Goal: Task Accomplishment & Management: Use online tool/utility

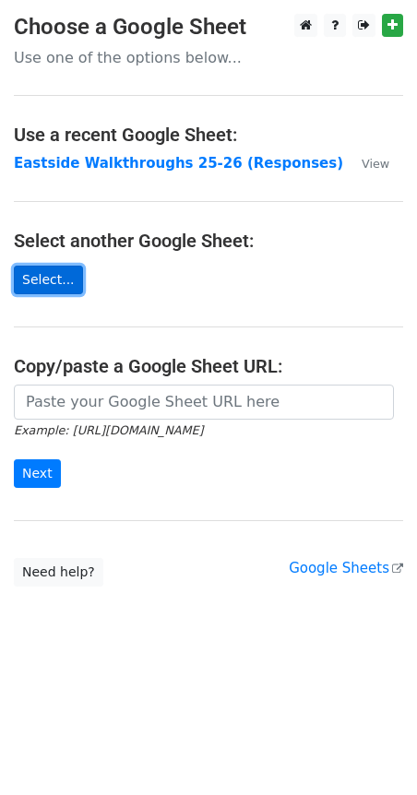
click at [52, 281] on link "Select..." at bounding box center [48, 280] width 69 height 29
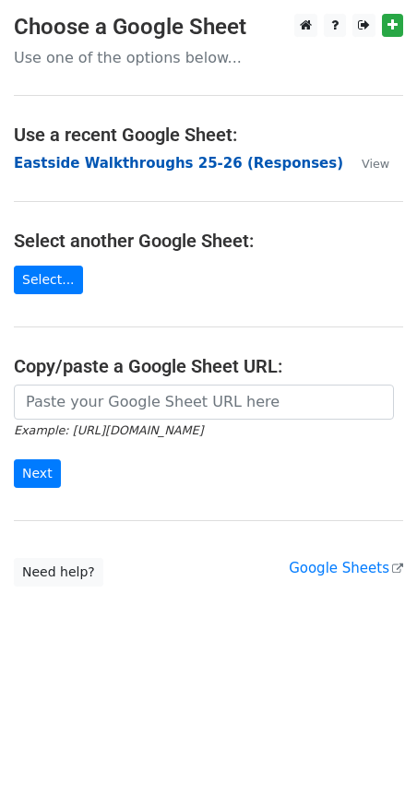
click at [197, 165] on strong "Eastside Walkthroughs 25-26 (Responses)" at bounding box center [178, 163] width 329 height 17
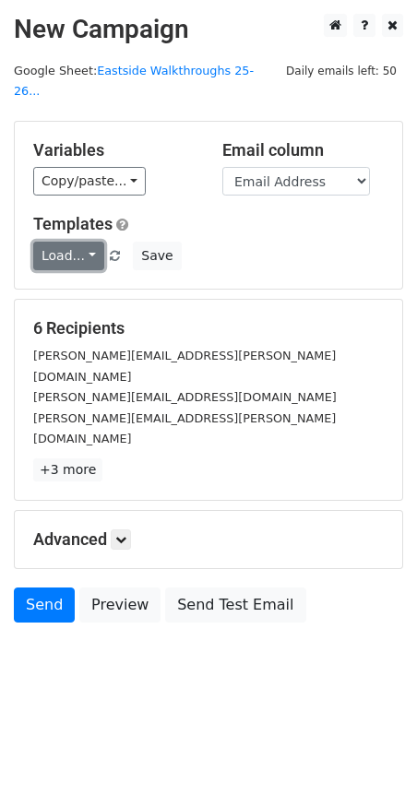
click at [85, 242] on link "Load..." at bounding box center [68, 256] width 71 height 29
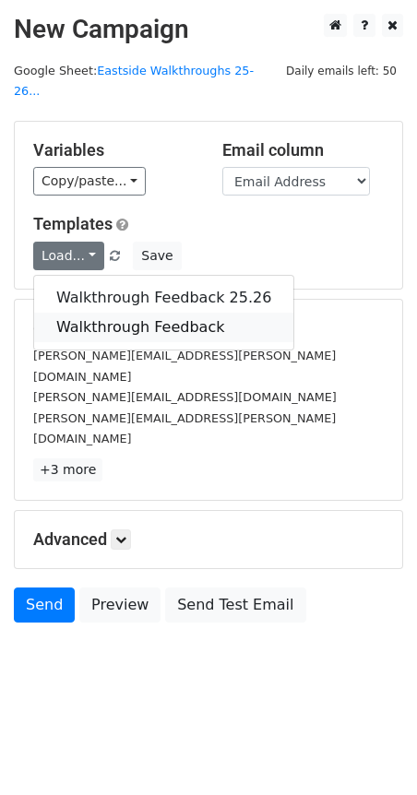
click at [100, 313] on link "Walkthrough Feedback" at bounding box center [163, 328] width 259 height 30
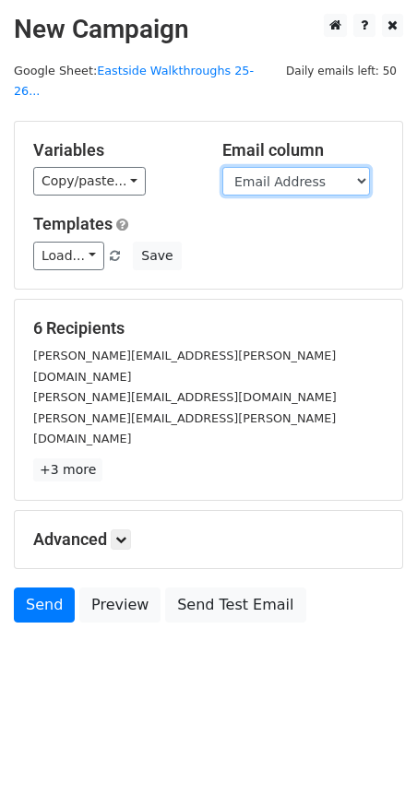
click at [360, 167] on select "Timestamp Email Address Email Grade Part of the Day Subject 2.1 Achieving Expec…" at bounding box center [296, 181] width 148 height 29
select select "Email"
click at [222, 167] on select "Timestamp Email Address Email Grade Part of the Day Subject 2.1 Achieving Expec…" at bounding box center [296, 181] width 148 height 29
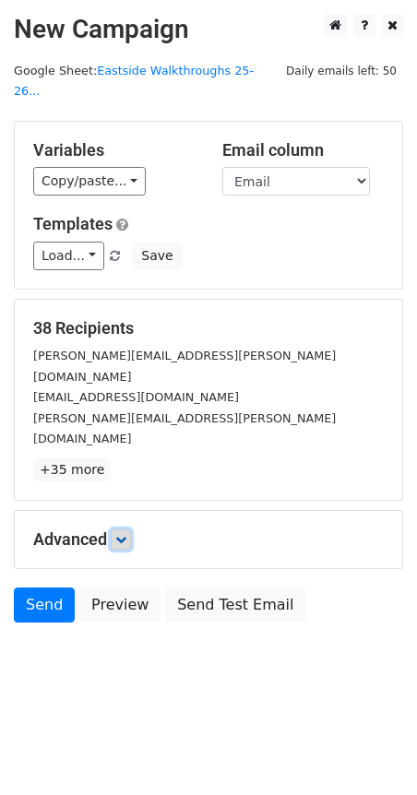
click at [121, 534] on icon at bounding box center [120, 539] width 11 height 11
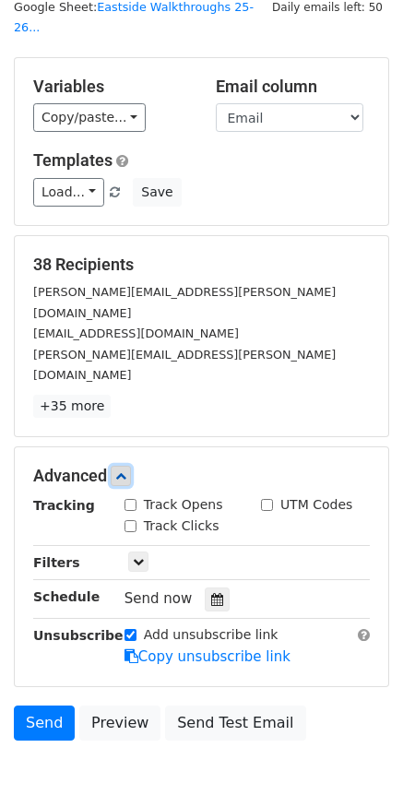
scroll to position [102, 0]
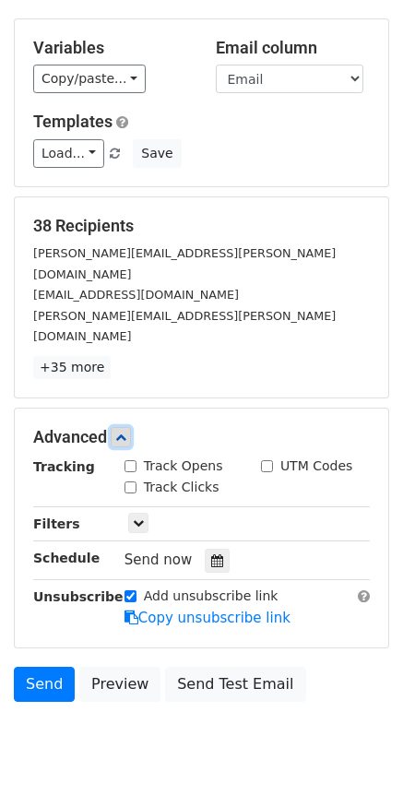
click at [125, 432] on icon at bounding box center [120, 437] width 11 height 11
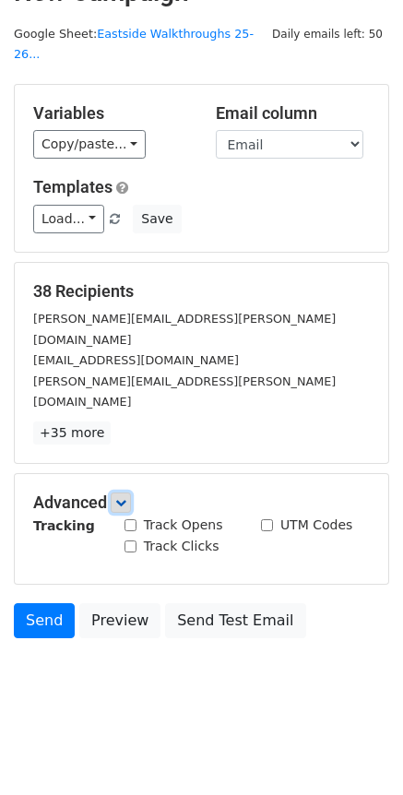
scroll to position [0, 0]
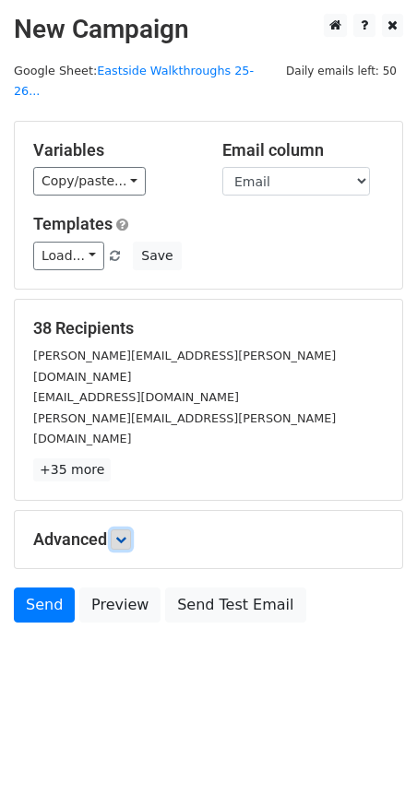
click at [126, 534] on icon at bounding box center [120, 539] width 11 height 11
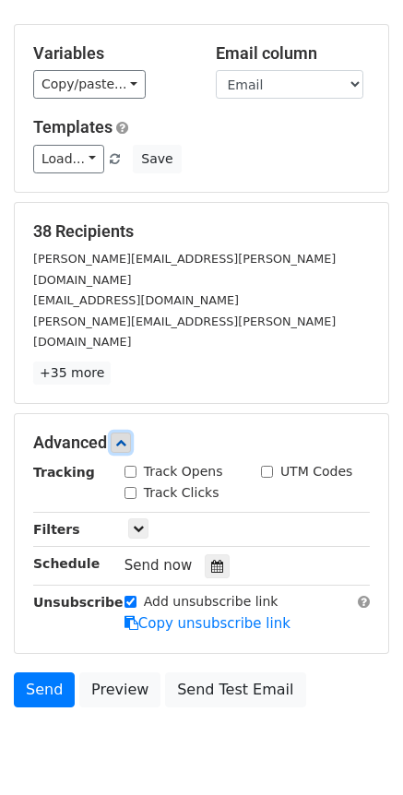
scroll to position [102, 0]
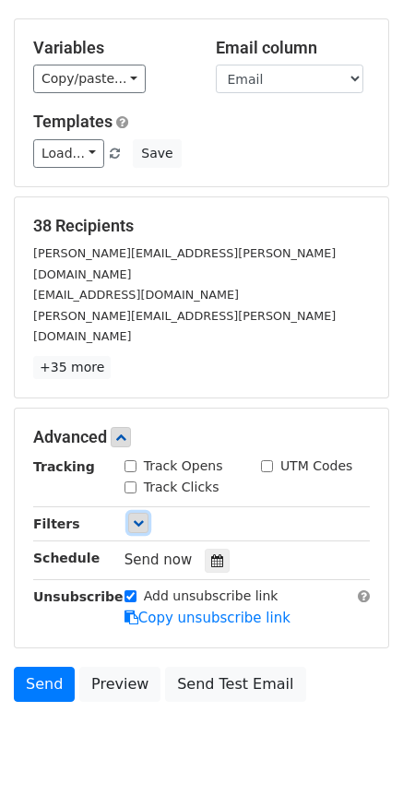
click at [137, 518] on icon at bounding box center [138, 523] width 11 height 11
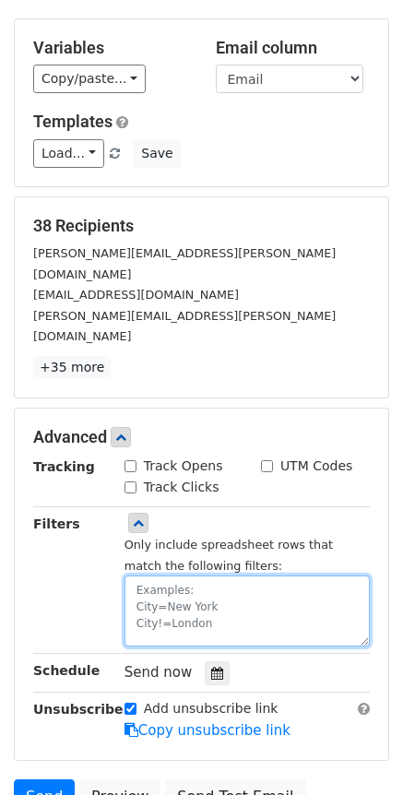
click at [159, 576] on textarea at bounding box center [247, 611] width 245 height 71
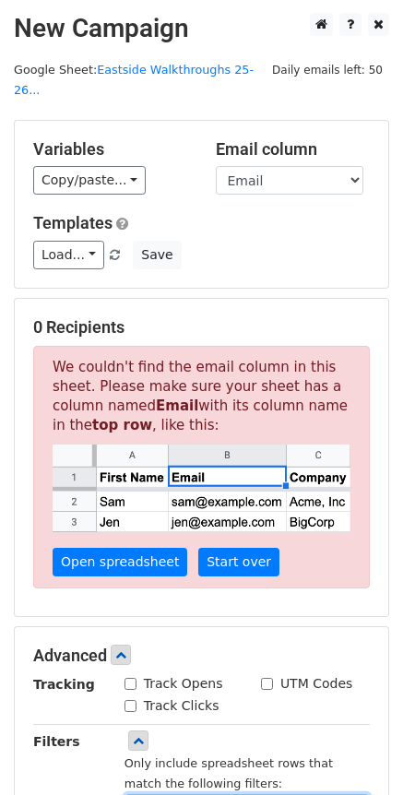
scroll to position [0, 0]
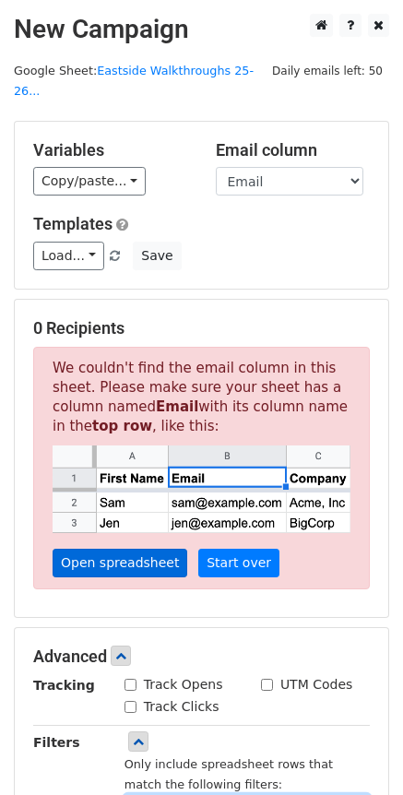
type textarea "Email [EMAIL_ADDRESS][PERSON_NAME][PERSON_NAME][DOMAIN_NAME], Merge Status=No"
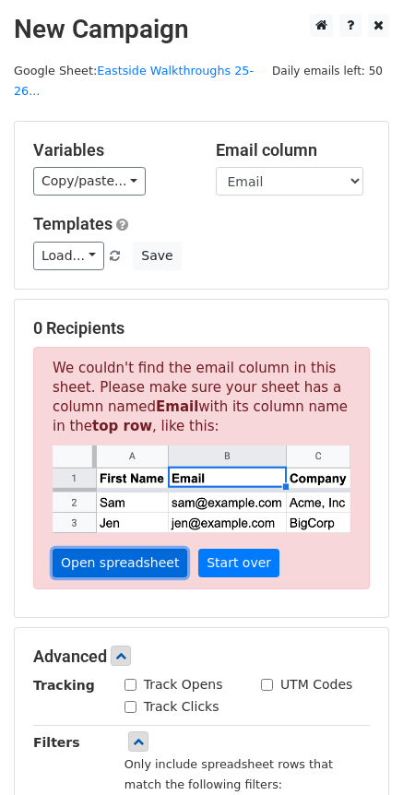
click at [91, 549] on link "Open spreadsheet" at bounding box center [120, 563] width 135 height 29
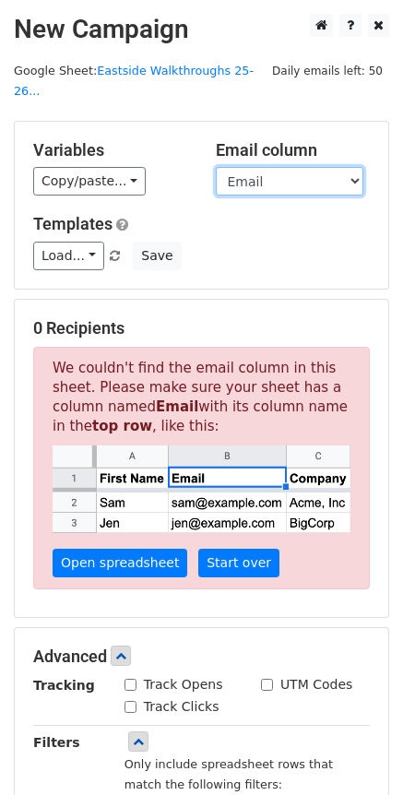
click at [320, 167] on select "Timestamp Email Address Email Grade Part of the Day Subject 2.1 Achieving Expec…" at bounding box center [290, 181] width 148 height 29
click at [216, 167] on select "Timestamp Email Address Email Grade Part of the Day Subject 2.1 Achieving Expec…" at bounding box center [290, 181] width 148 height 29
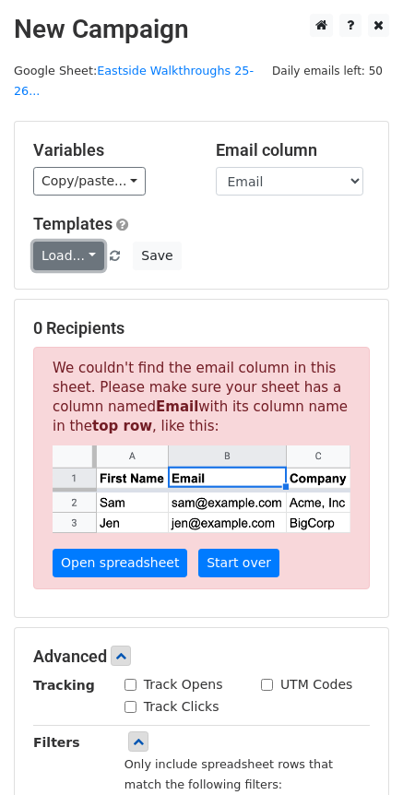
click at [91, 242] on link "Load..." at bounding box center [68, 256] width 71 height 29
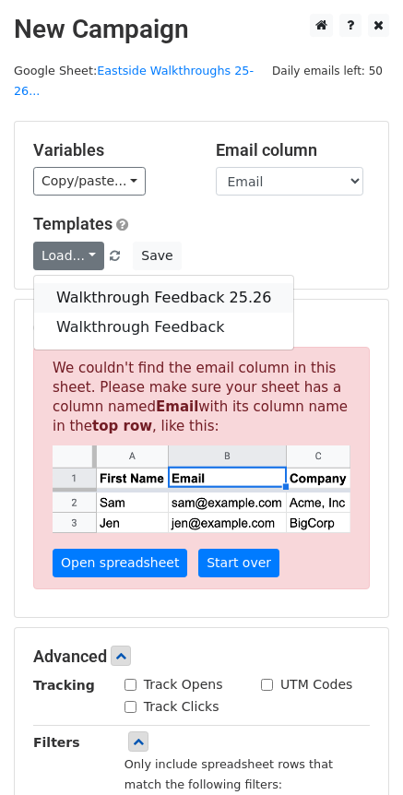
click at [100, 283] on link "Walkthrough Feedback 25.26" at bounding box center [163, 298] width 259 height 30
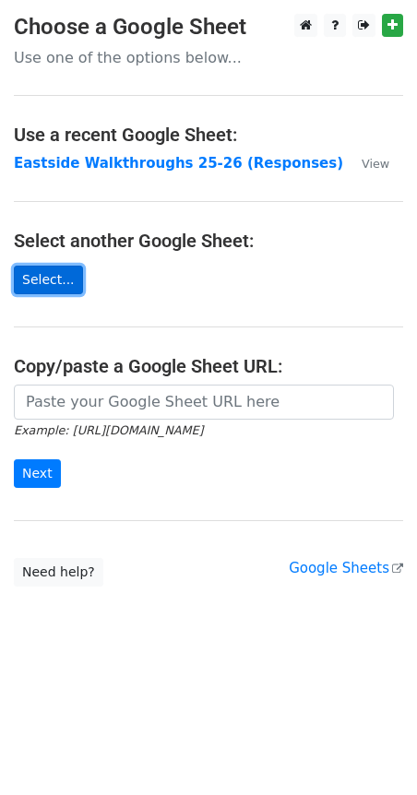
click at [49, 280] on link "Select..." at bounding box center [48, 280] width 69 height 29
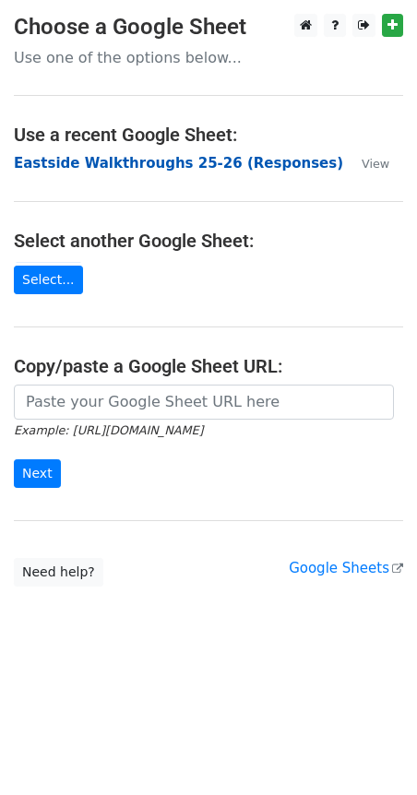
click at [141, 161] on strong "Eastside Walkthroughs 25-26 (Responses)" at bounding box center [178, 163] width 329 height 17
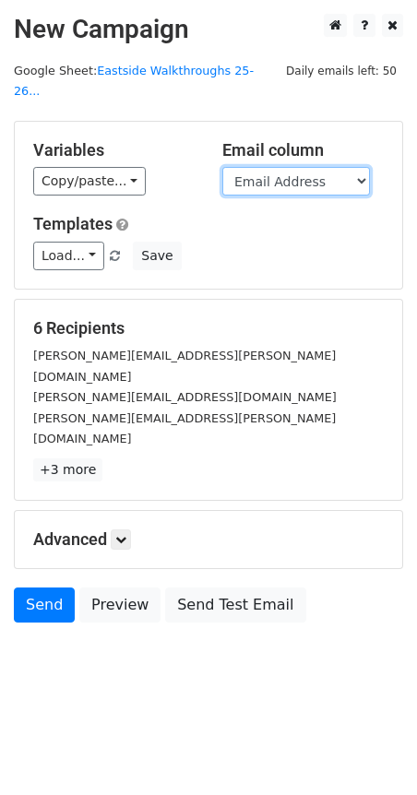
click at [321, 167] on select "Timestamp Email Address Email Grade Part of the Day Subject 2.1 Achieving Expec…" at bounding box center [296, 181] width 148 height 29
select select "Email"
click at [222, 167] on select "Timestamp Email Address Email Grade Part of the Day Subject 2.1 Achieving Expec…" at bounding box center [296, 181] width 148 height 29
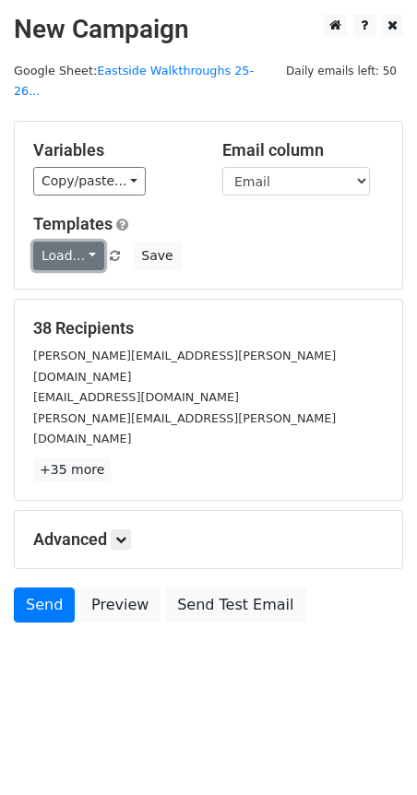
click at [87, 242] on link "Load..." at bounding box center [68, 256] width 71 height 29
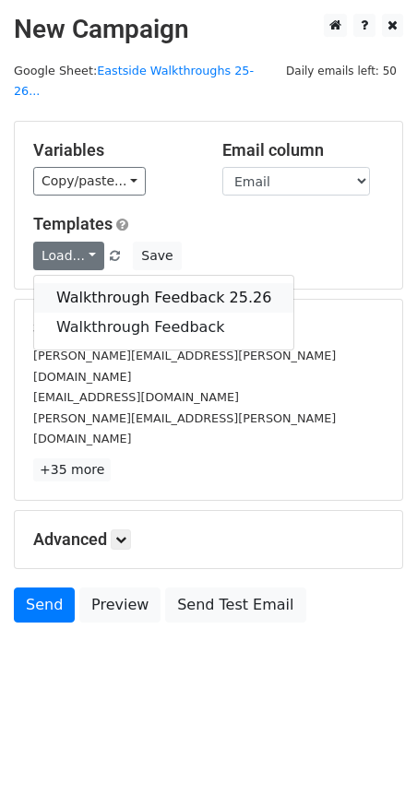
click at [101, 283] on link "Walkthrough Feedback 25.26" at bounding box center [163, 298] width 259 height 30
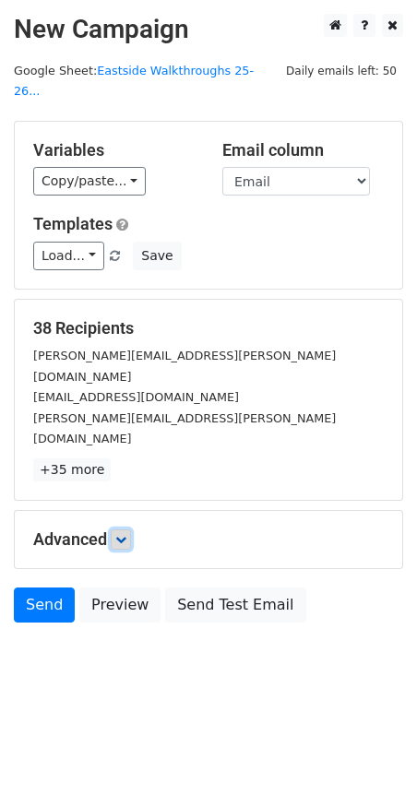
click at [122, 534] on icon at bounding box center [120, 539] width 11 height 11
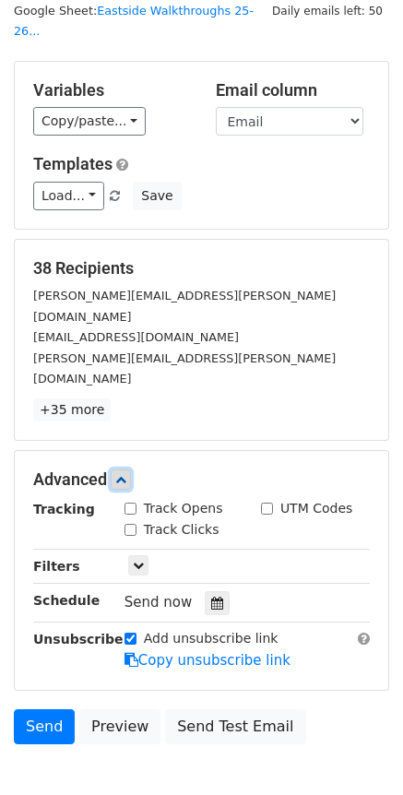
scroll to position [92, 0]
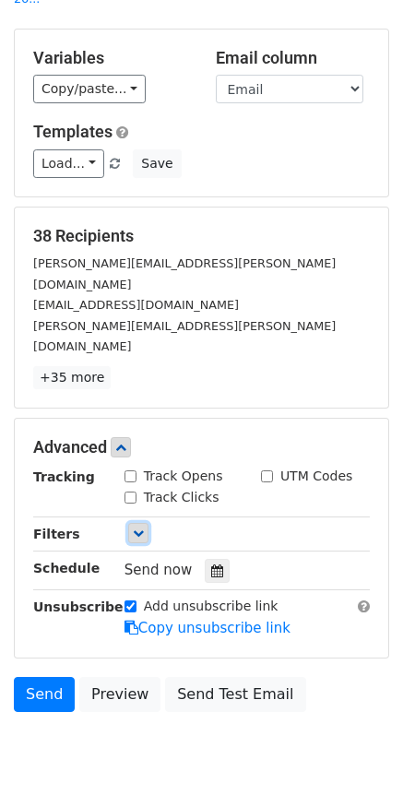
click at [135, 528] on icon at bounding box center [138, 533] width 11 height 11
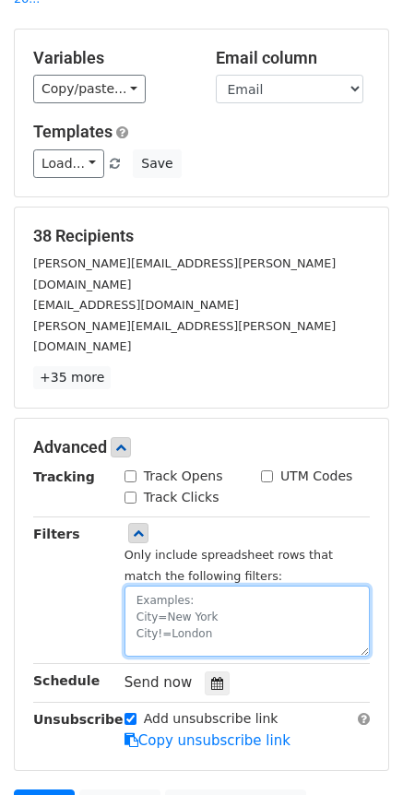
click at [143, 586] on textarea at bounding box center [247, 621] width 245 height 71
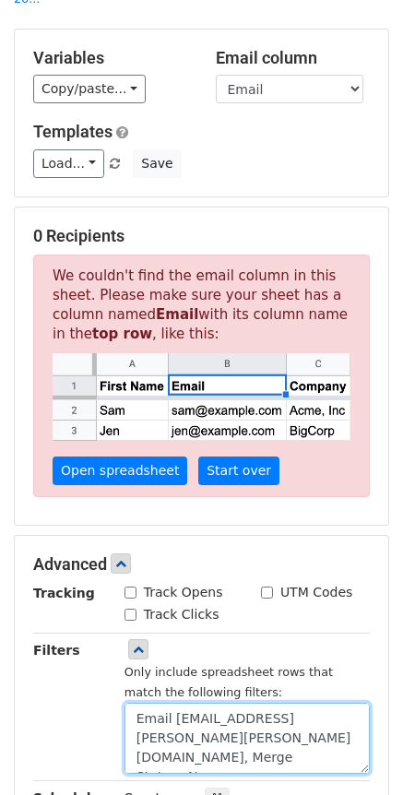
scroll to position [374, 0]
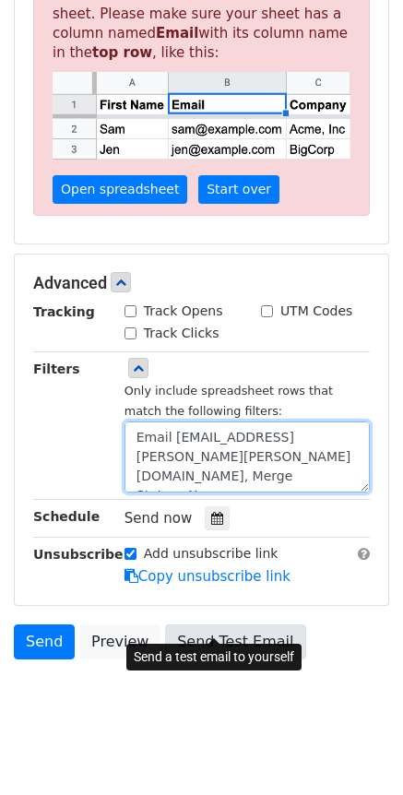
type textarea "Email Address=cecilia.scott@clevelandisd.org, Merge Status=No"
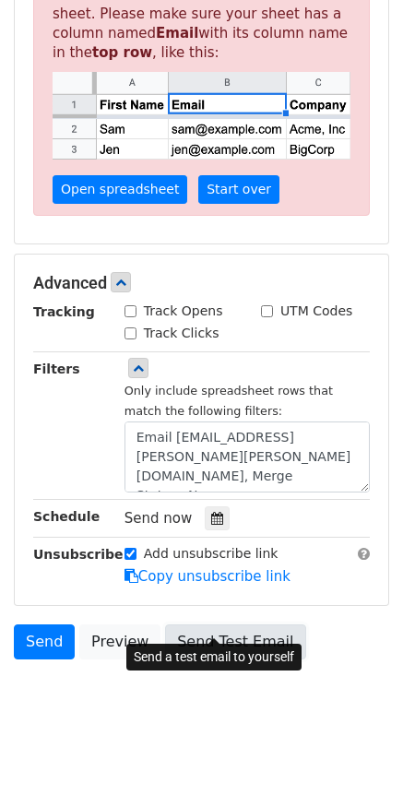
click at [238, 625] on link "Send Test Email" at bounding box center [235, 642] width 140 height 35
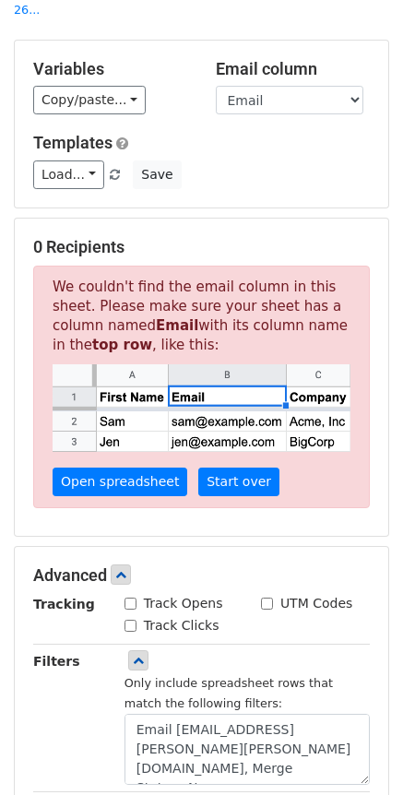
scroll to position [184, 0]
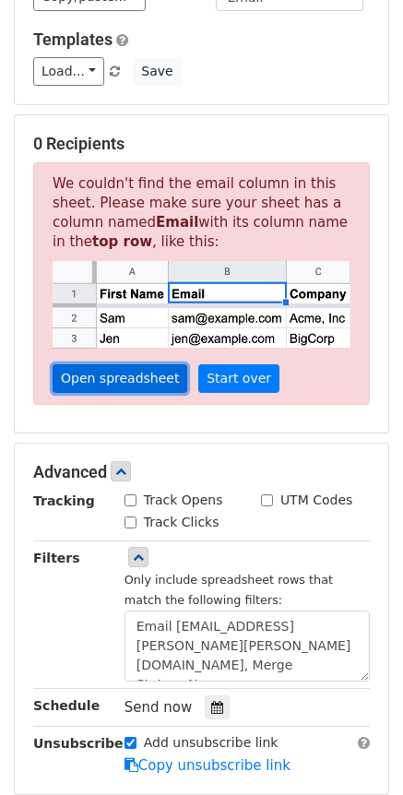
click at [85, 366] on link "Open spreadsheet" at bounding box center [120, 378] width 135 height 29
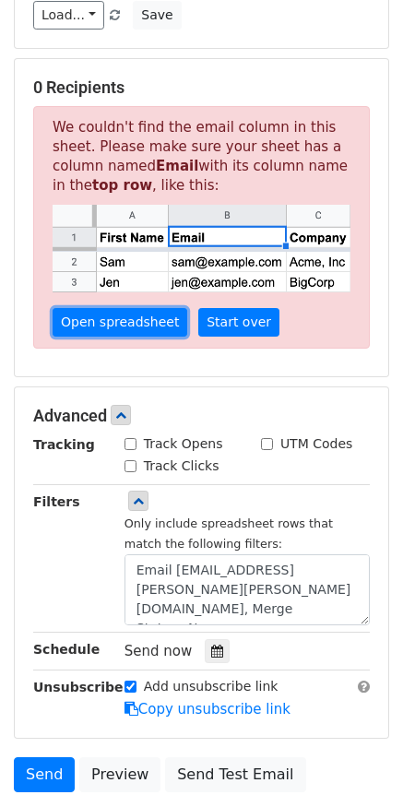
scroll to position [374, 0]
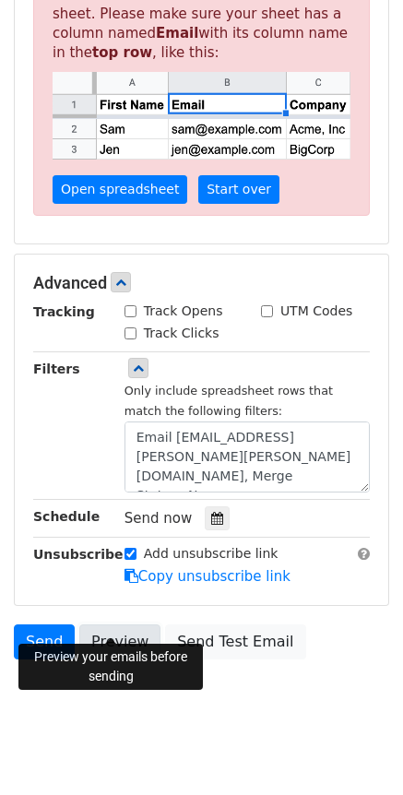
click at [130, 627] on link "Preview" at bounding box center [119, 642] width 81 height 35
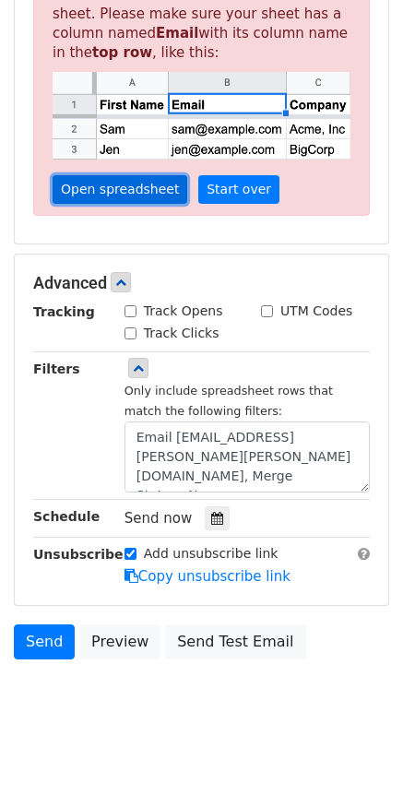
click at [116, 175] on link "Open spreadsheet" at bounding box center [120, 189] width 135 height 29
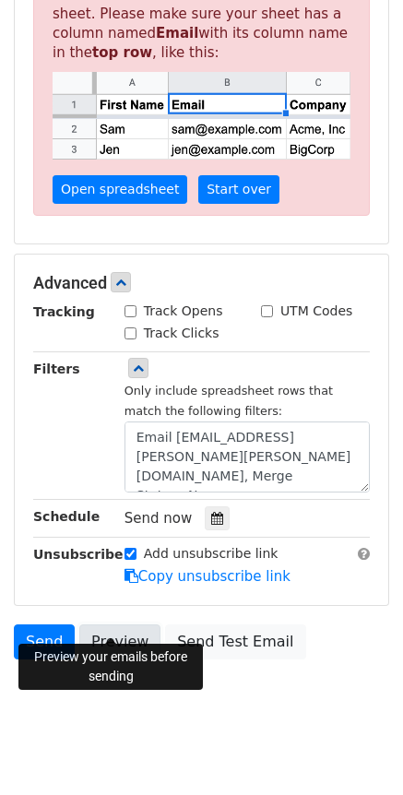
click at [105, 625] on link "Preview" at bounding box center [119, 642] width 81 height 35
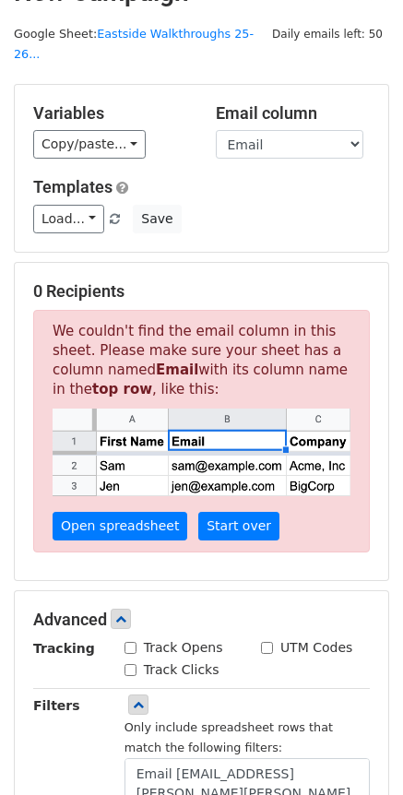
scroll to position [5, 0]
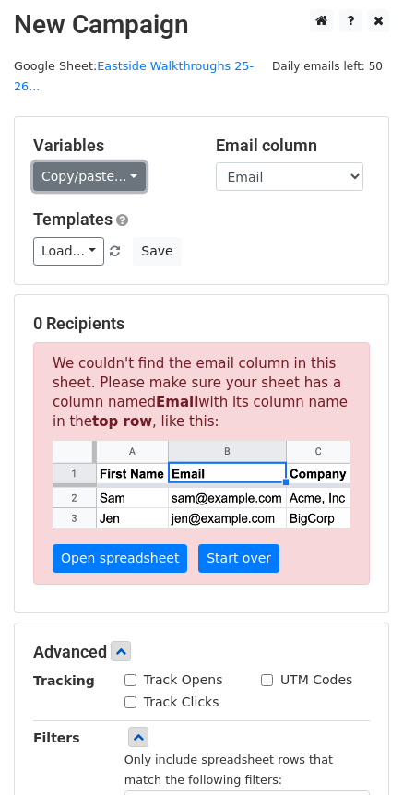
click at [112, 162] on link "Copy/paste..." at bounding box center [89, 176] width 113 height 29
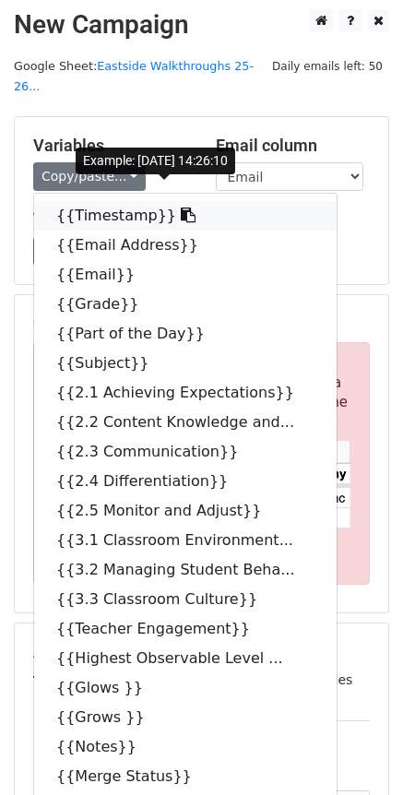
click at [121, 201] on link "{{Timestamp}}" at bounding box center [185, 216] width 303 height 30
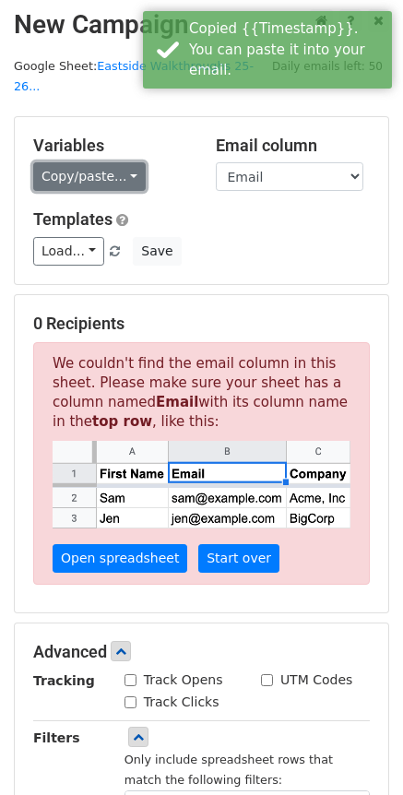
click at [125, 162] on link "Copy/paste..." at bounding box center [89, 176] width 113 height 29
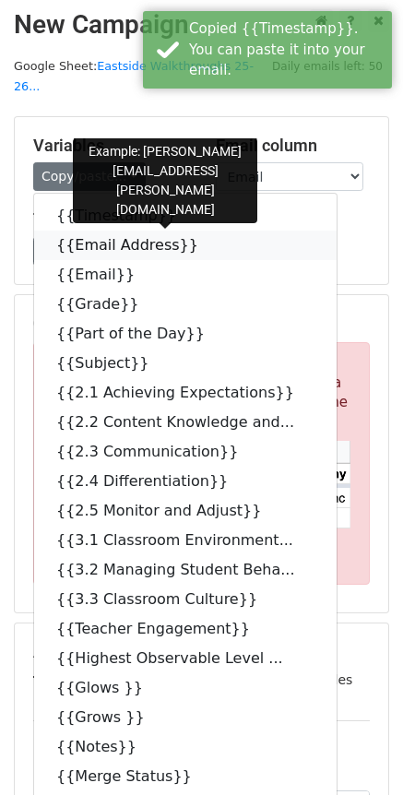
click at [135, 231] on link "{{Email Address}}" at bounding box center [185, 246] width 303 height 30
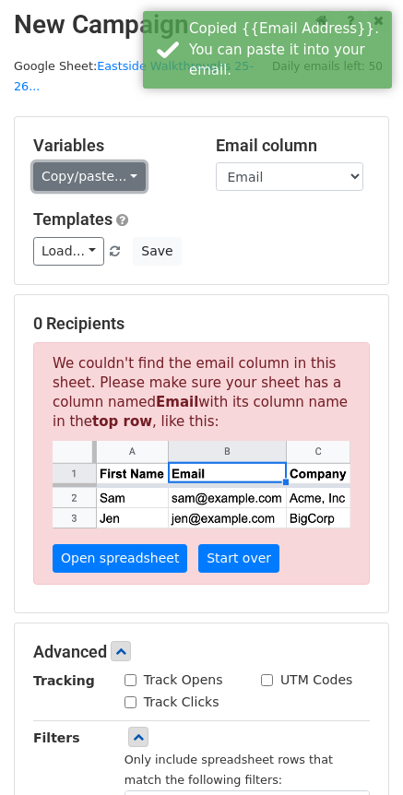
click at [118, 162] on link "Copy/paste..." at bounding box center [89, 176] width 113 height 29
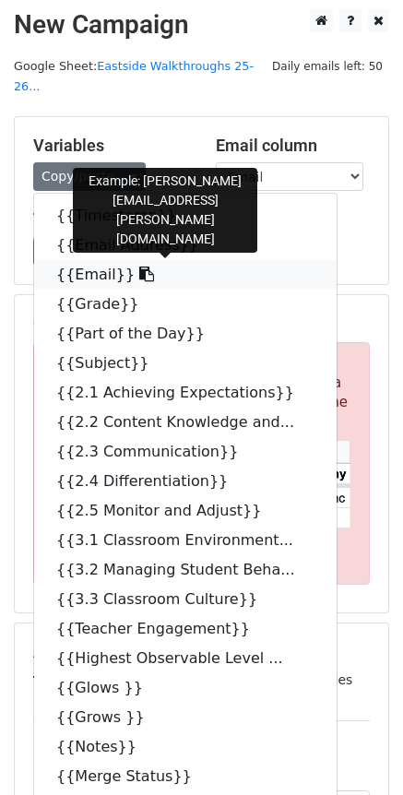
click at [79, 260] on link "{{Email}}" at bounding box center [185, 275] width 303 height 30
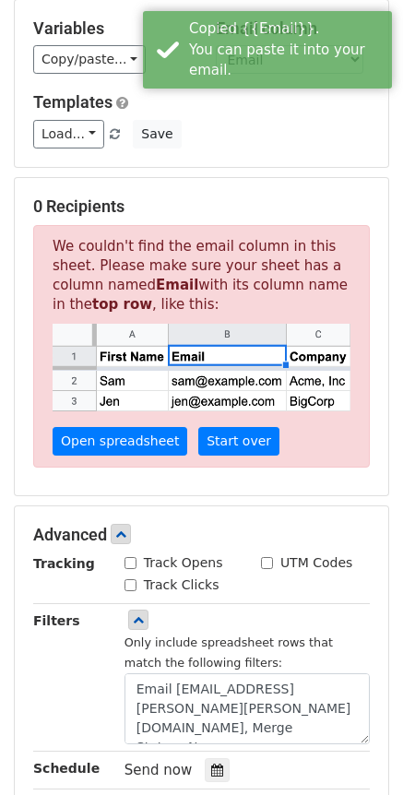
scroll to position [374, 0]
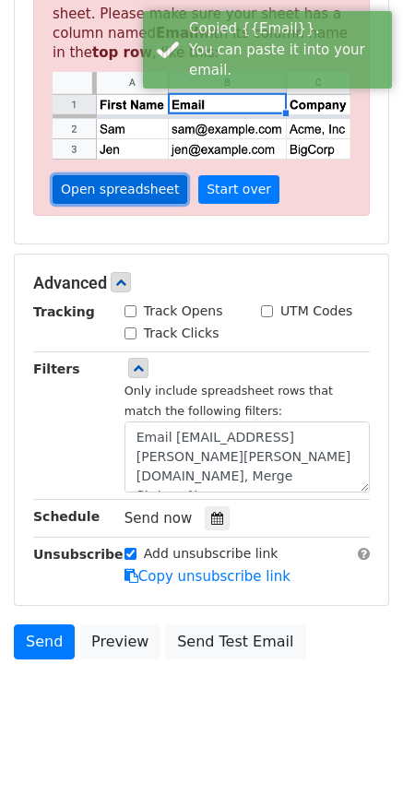
click at [142, 175] on link "Open spreadsheet" at bounding box center [120, 189] width 135 height 29
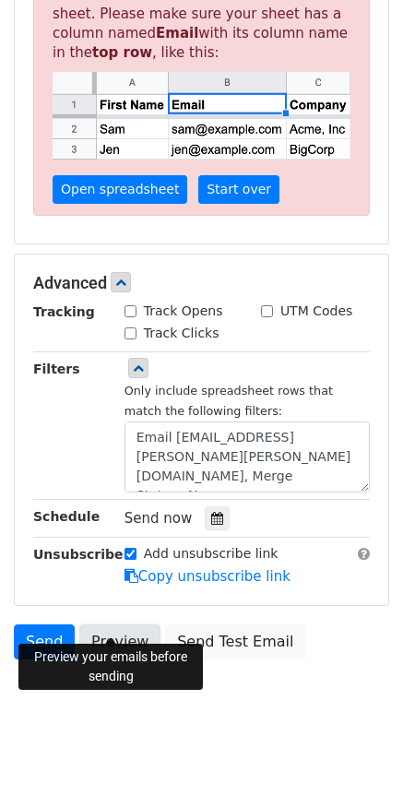
click at [114, 625] on link "Preview" at bounding box center [119, 642] width 81 height 35
click at [113, 625] on link "Preview" at bounding box center [119, 642] width 81 height 35
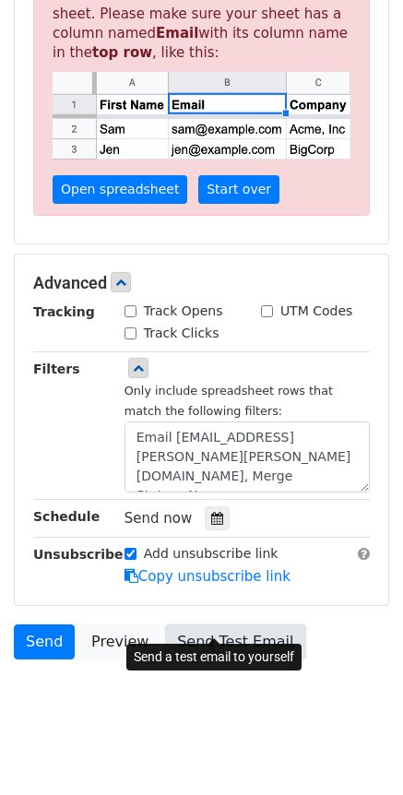
click at [211, 625] on link "Send Test Email" at bounding box center [235, 642] width 140 height 35
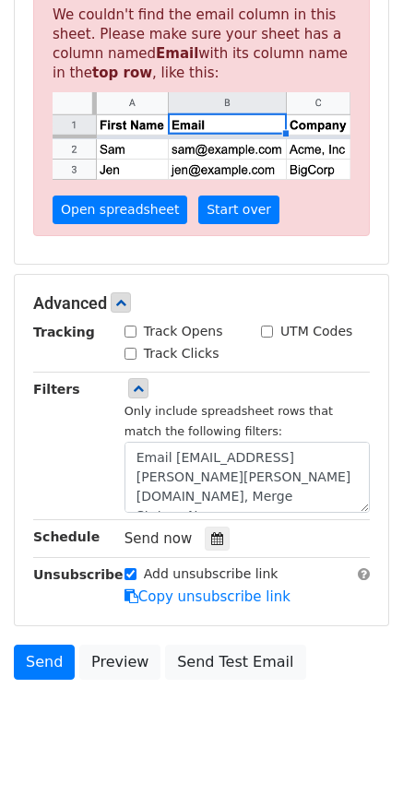
scroll to position [369, 0]
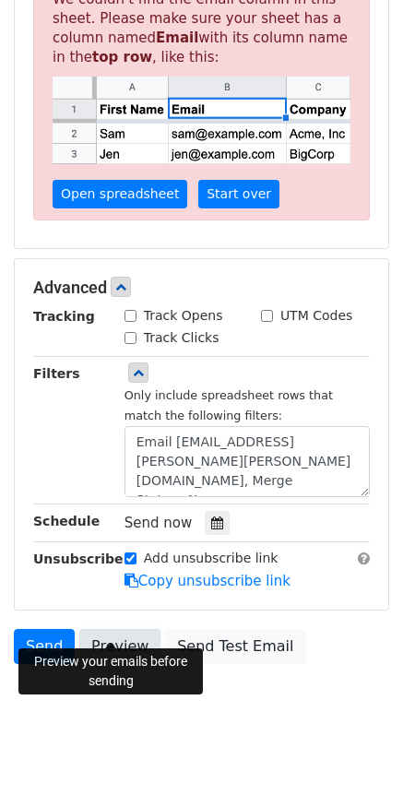
click at [108, 630] on link "Preview" at bounding box center [119, 646] width 81 height 35
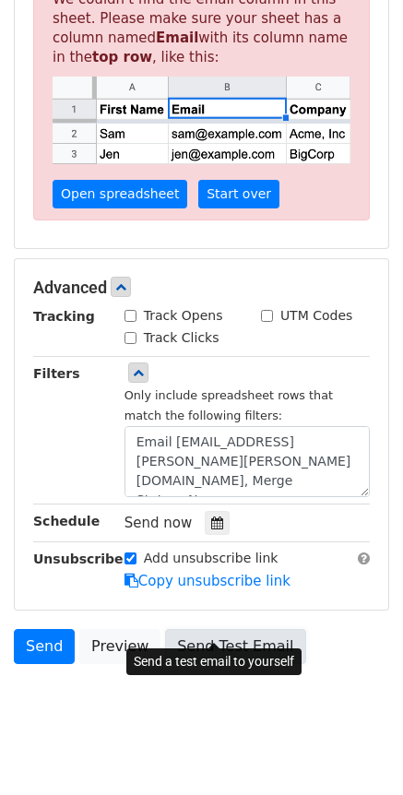
click at [232, 629] on link "Send Test Email" at bounding box center [235, 646] width 140 height 35
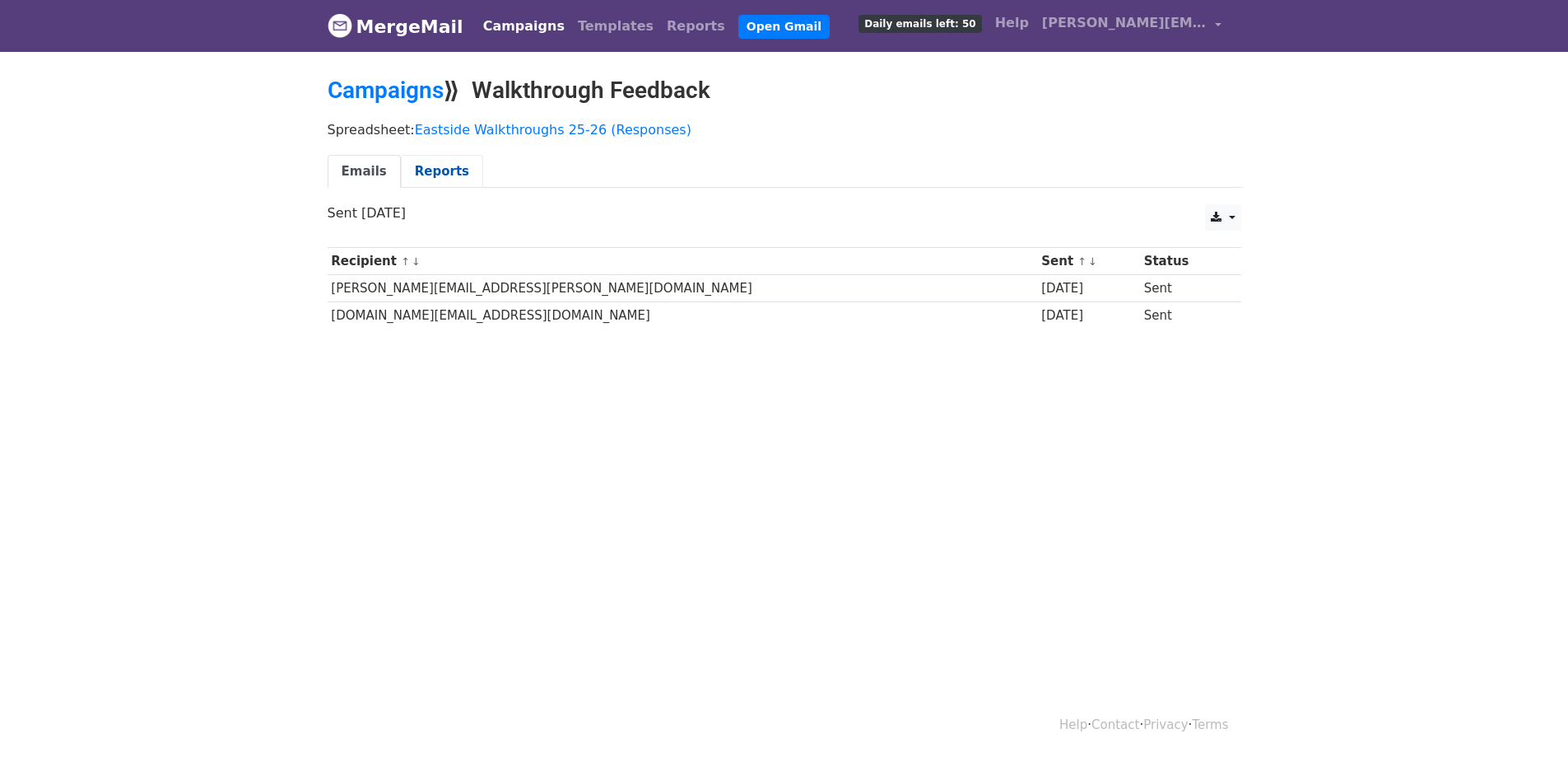
click at [432, 173] on link "Reports" at bounding box center [442, 171] width 82 height 34
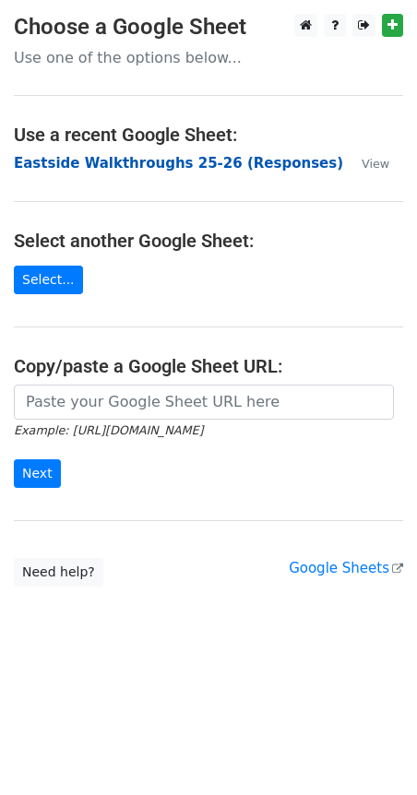
click at [86, 161] on strong "Eastside Walkthroughs 25-26 (Responses)" at bounding box center [178, 163] width 329 height 17
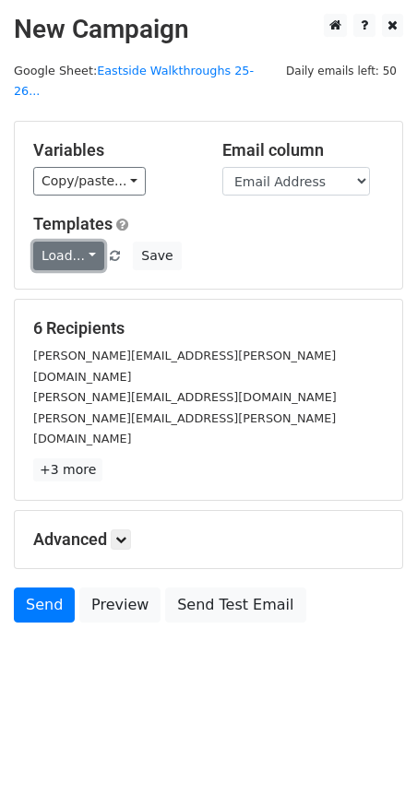
click at [85, 242] on link "Load..." at bounding box center [68, 256] width 71 height 29
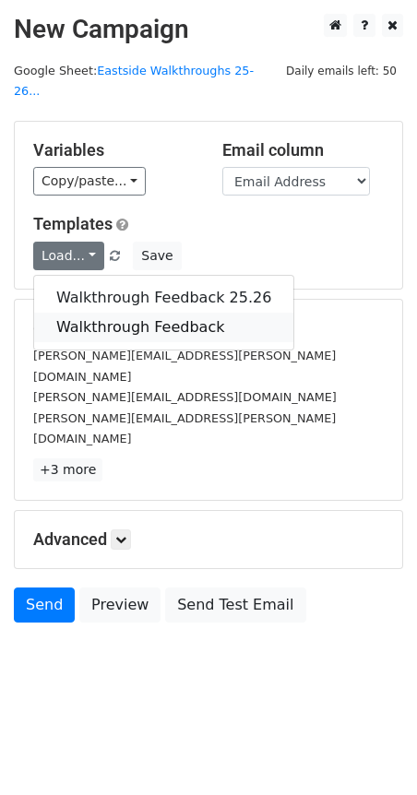
click at [91, 313] on link "Walkthrough Feedback" at bounding box center [163, 328] width 259 height 30
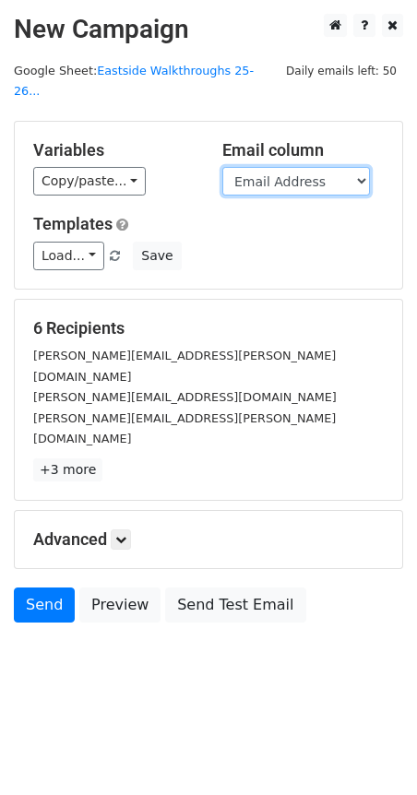
click at [323, 167] on select "Timestamp Email Address Email Grade Part of the Day Subject 2.1 Achieving Expec…" at bounding box center [296, 181] width 148 height 29
select select "Email"
click at [222, 167] on select "Timestamp Email Address Email Grade Part of the Day Subject 2.1 Achieving Expec…" at bounding box center [296, 181] width 148 height 29
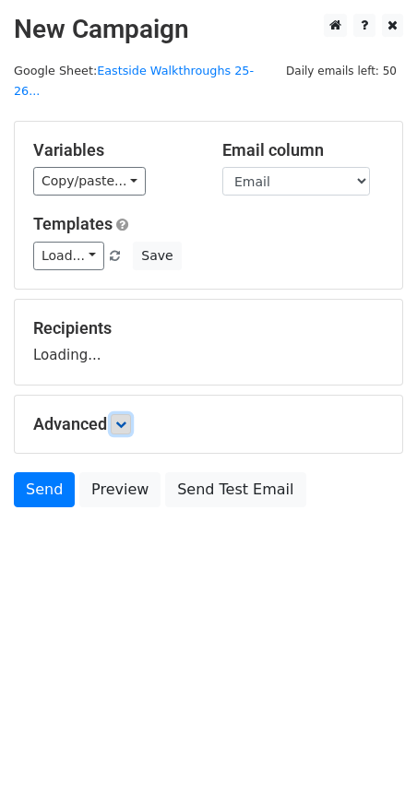
click at [125, 399] on form "Variables Copy/paste... {{Timestamp}} {{Email Address}} {{Email}} {{Grade}} {{P…" at bounding box center [208, 319] width 389 height 396
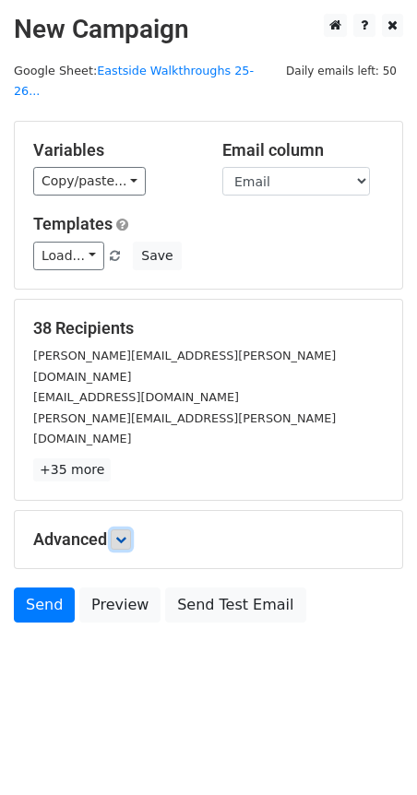
click at [126, 534] on icon at bounding box center [120, 539] width 11 height 11
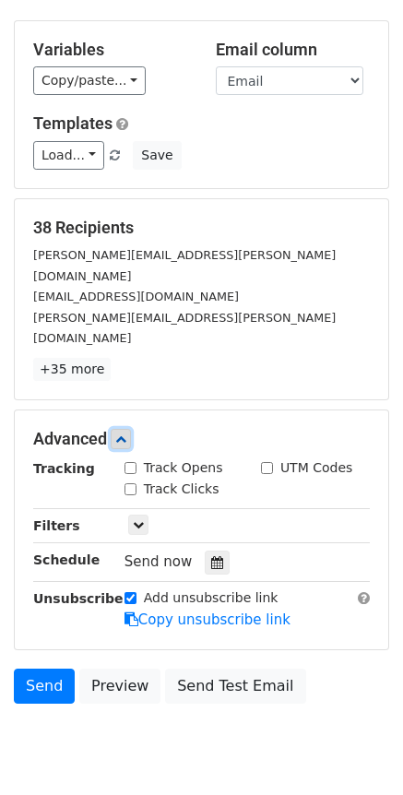
scroll to position [102, 0]
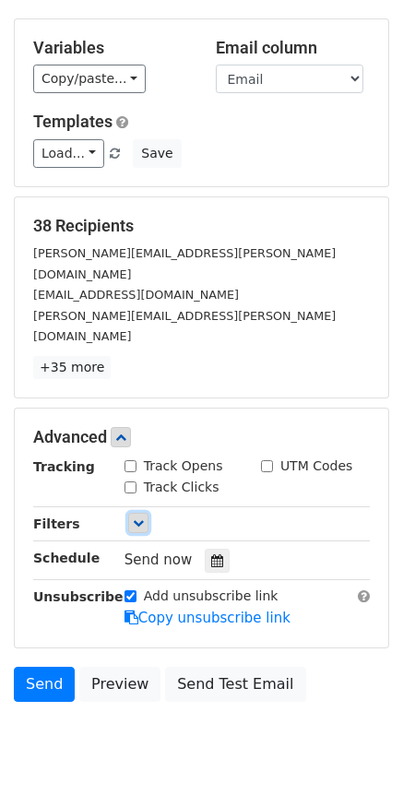
click at [137, 518] on icon at bounding box center [138, 523] width 11 height 11
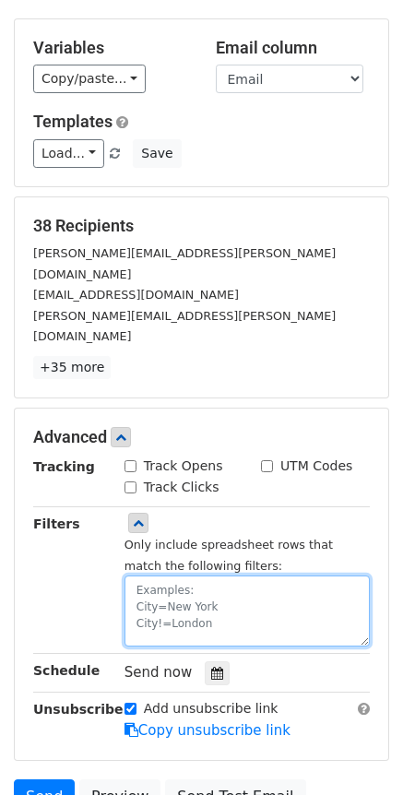
click at [146, 576] on textarea at bounding box center [247, 611] width 245 height 71
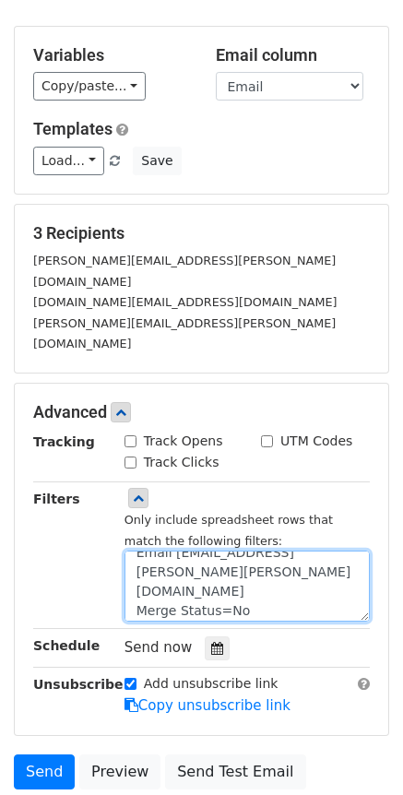
scroll to position [0, 0]
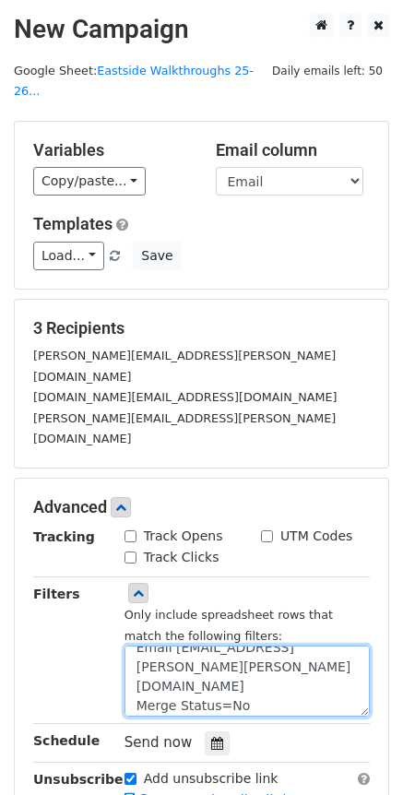
type textarea "Email Address=cecilia.scott@clevelandisd.org Merge Status=No"
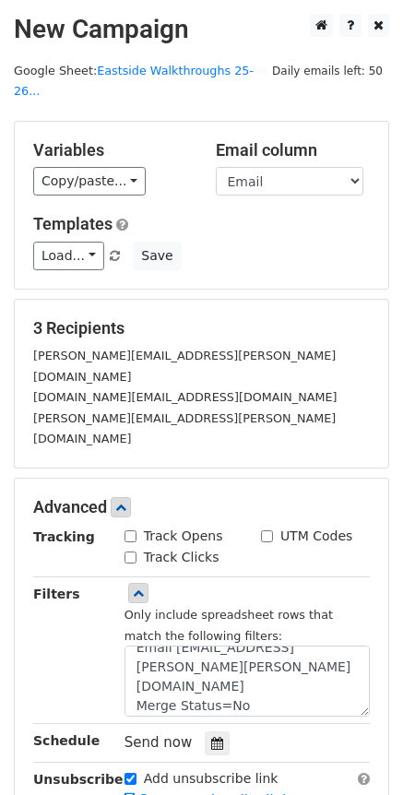
scroll to position [19, 0]
